Goal: Navigation & Orientation: Find specific page/section

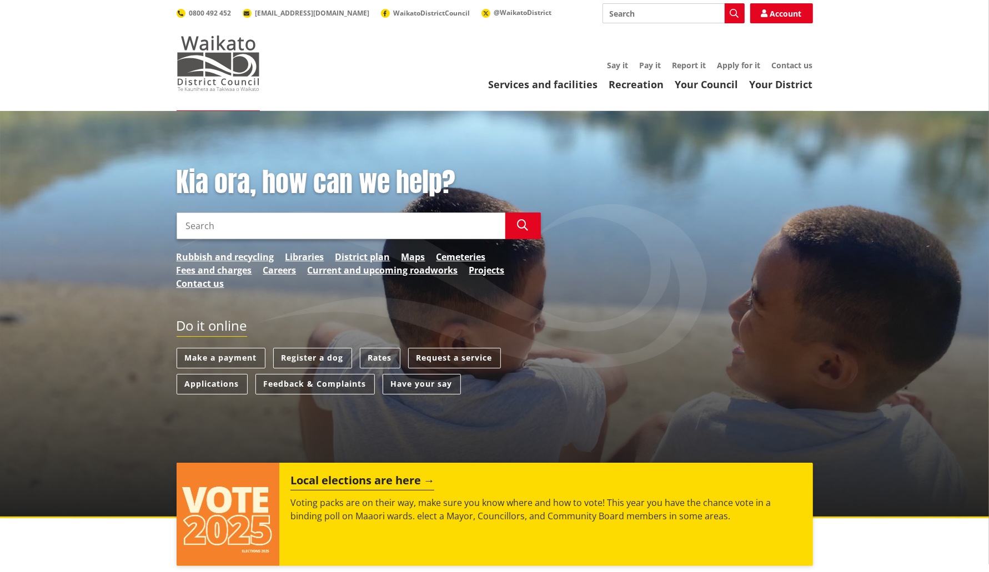
click at [227, 49] on img at bounding box center [218, 64] width 83 height 56
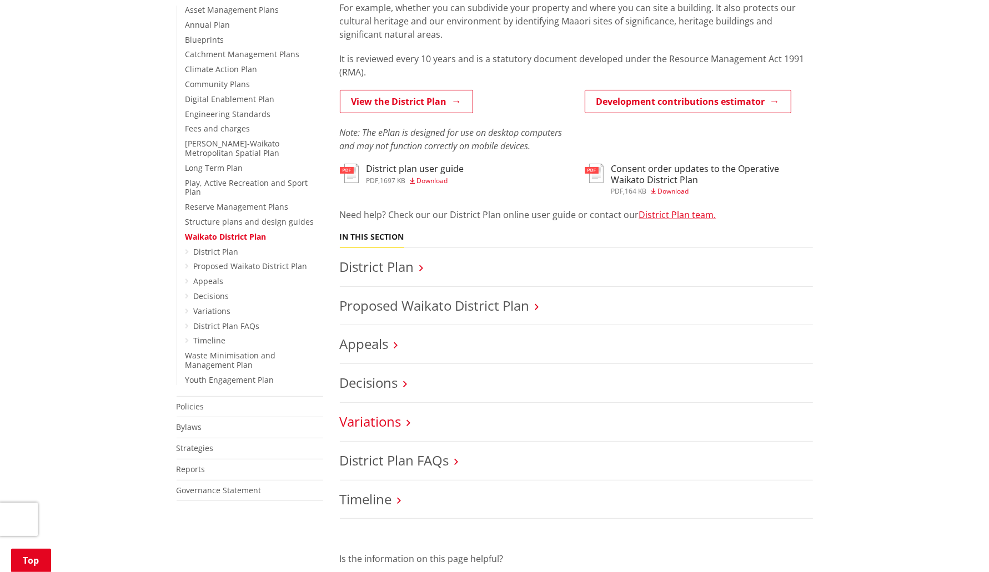
scroll to position [347, 0]
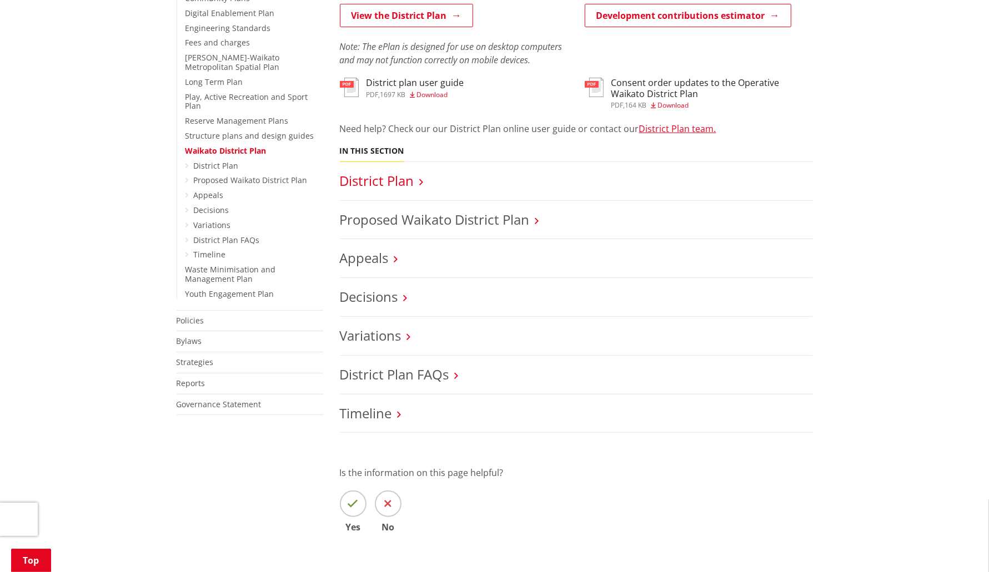
click at [370, 183] on link "District Plan" at bounding box center [377, 181] width 74 height 18
